Goal: Navigation & Orientation: Understand site structure

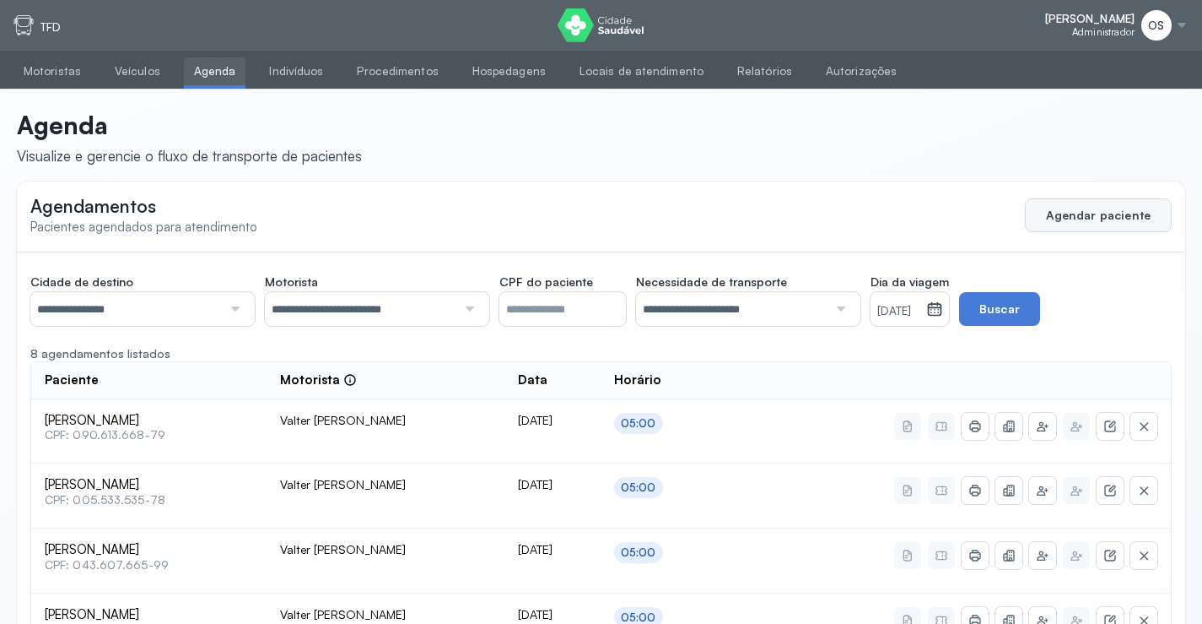
click at [1062, 215] on button "Agendar paciente" at bounding box center [1098, 215] width 147 height 34
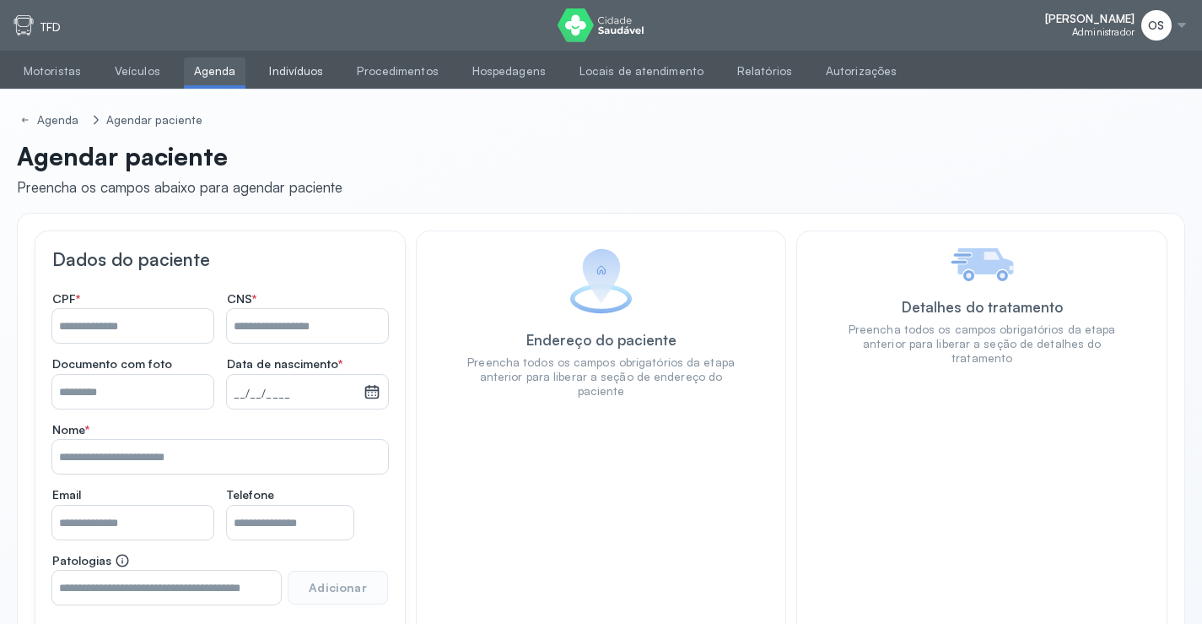
click at [282, 72] on link "Indivíduos" at bounding box center [296, 71] width 74 height 28
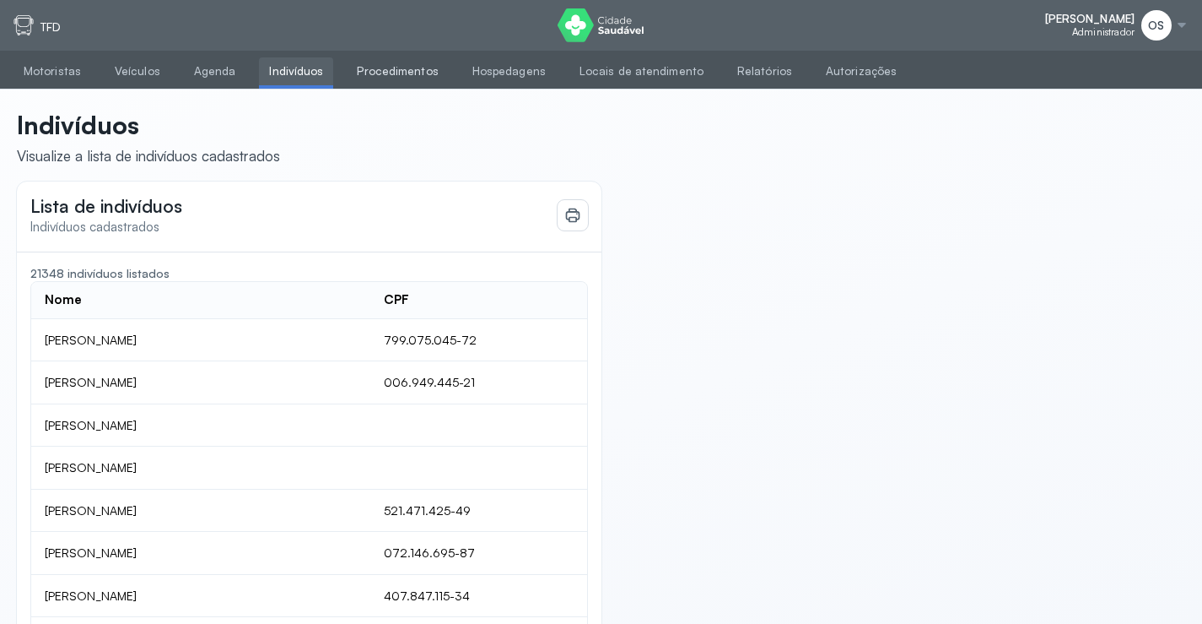
click at [365, 73] on link "Procedimentos" at bounding box center [397, 71] width 101 height 28
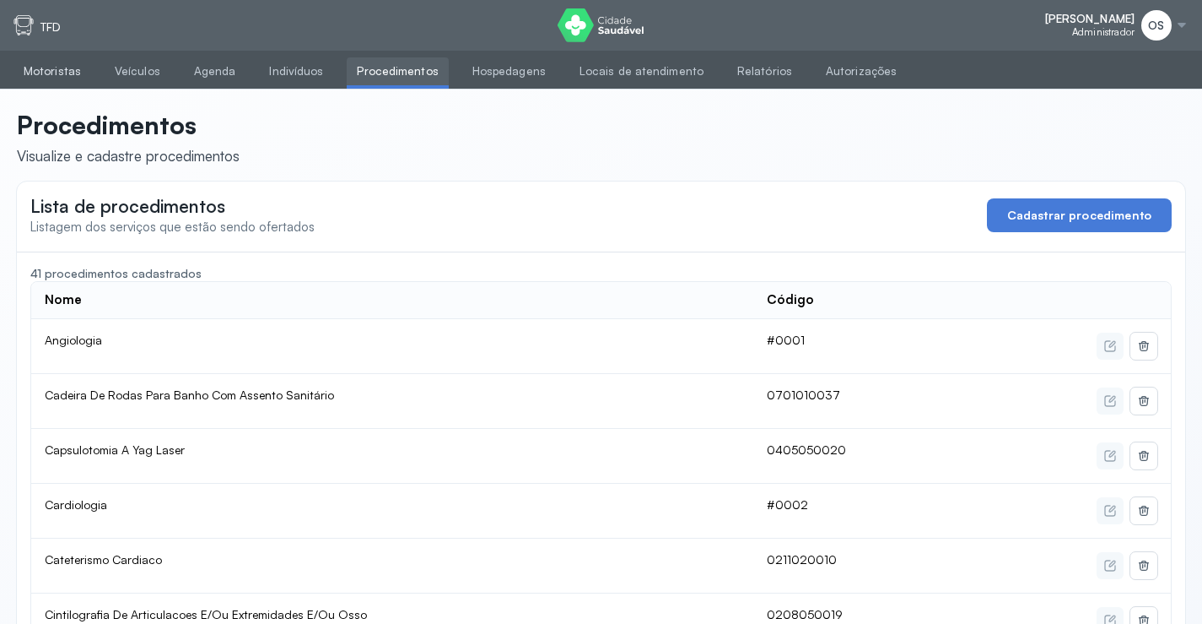
click at [60, 73] on link "Motoristas" at bounding box center [53, 71] width 78 height 28
